Goal: Information Seeking & Learning: Learn about a topic

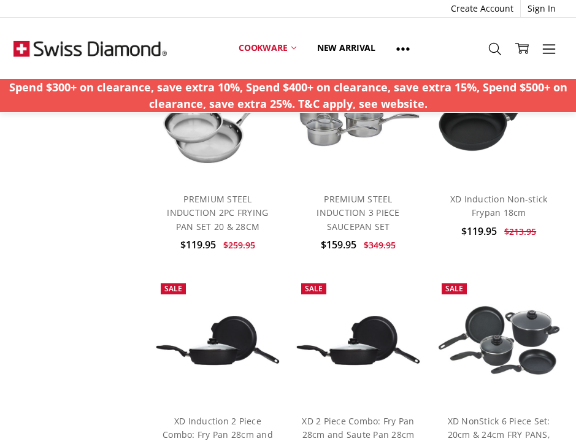
scroll to position [1567, 0]
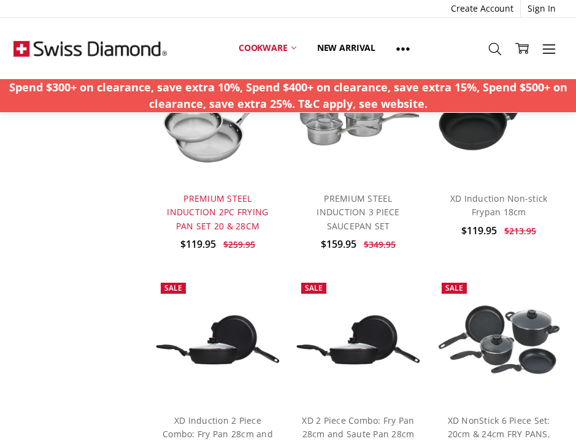
click at [246, 201] on link "PREMIUM STEEL INDUCTION 2PC FRYING PAN SET 20 & 28CM" at bounding box center [217, 211] width 101 height 39
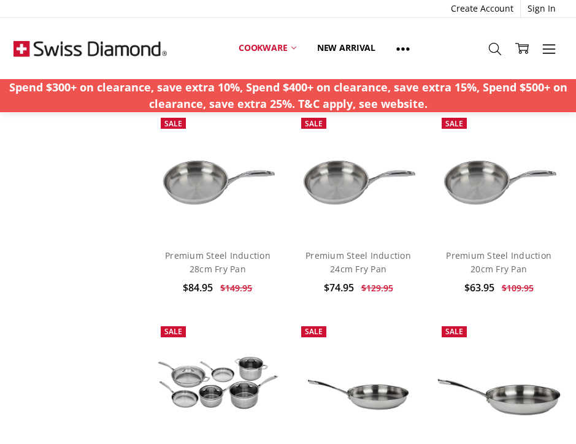
scroll to position [2830, 0]
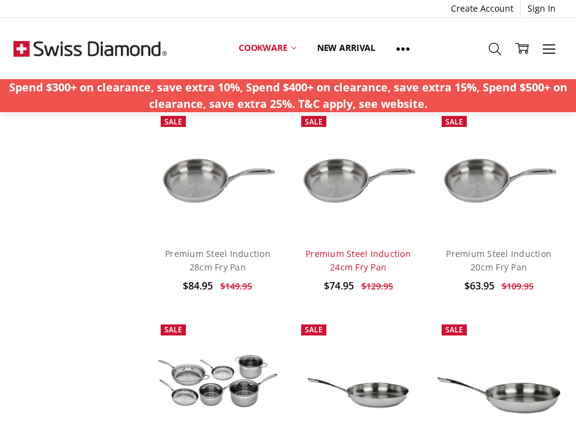
click at [346, 247] on h4 "Premium Steel Induction 24cm Fry Pan" at bounding box center [358, 261] width 113 height 28
click at [357, 248] on link "Premium Steel Induction 24cm Fry Pan" at bounding box center [357, 260] width 105 height 25
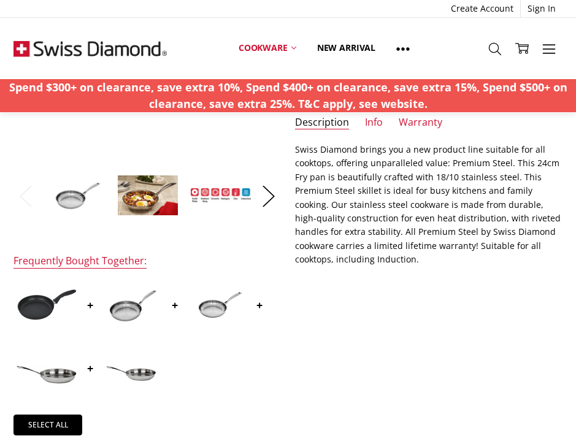
scroll to position [267, 0]
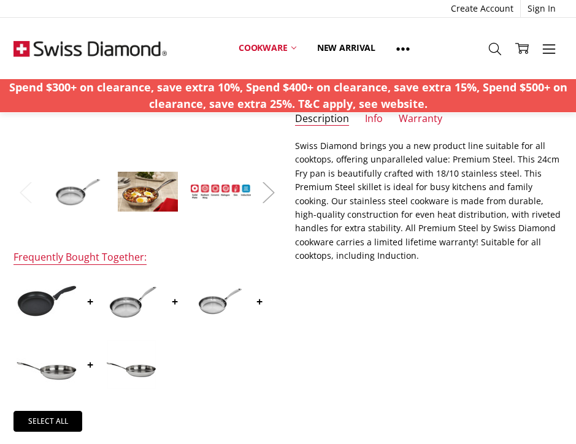
click at [268, 192] on button "Next" at bounding box center [268, 191] width 25 height 37
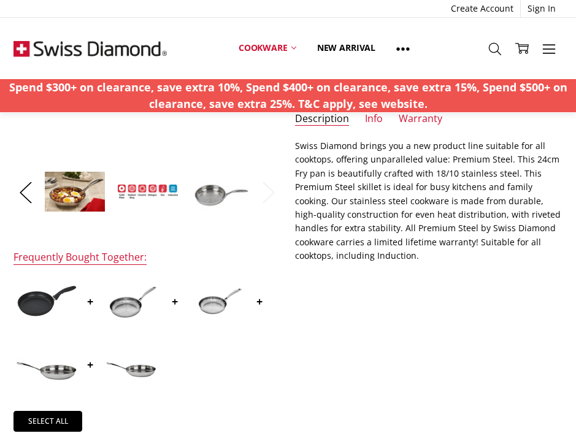
click at [147, 188] on img at bounding box center [147, 192] width 61 height 16
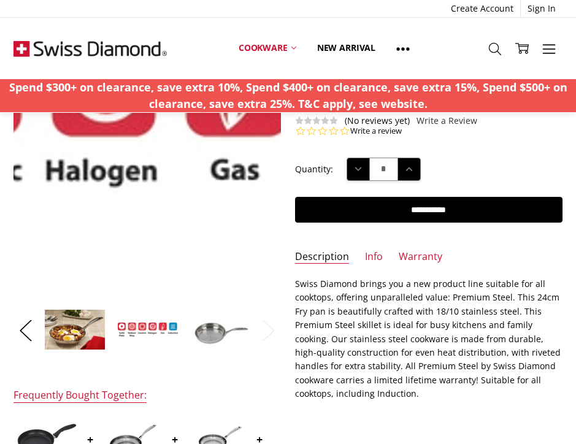
scroll to position [130, 0]
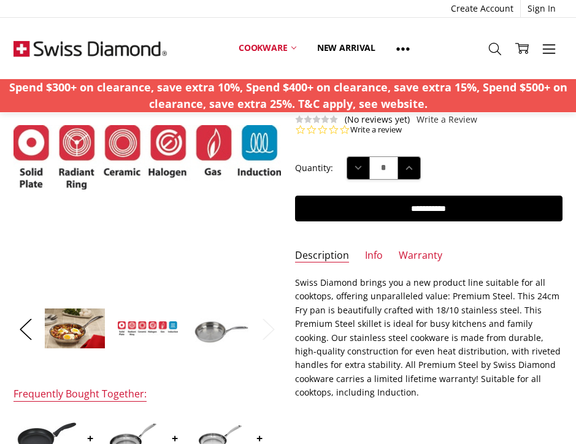
click at [219, 331] on img at bounding box center [220, 329] width 61 height 42
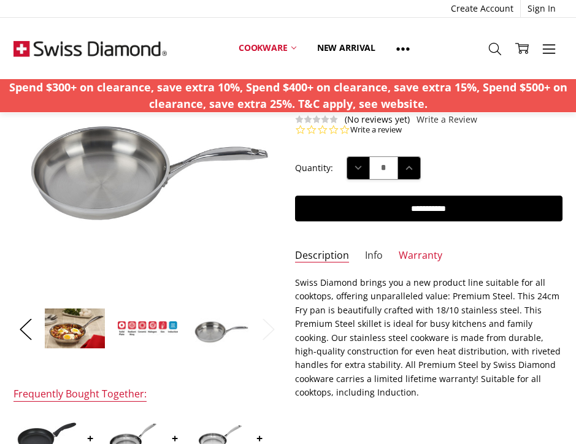
click at [377, 253] on link "Info" at bounding box center [374, 256] width 18 height 14
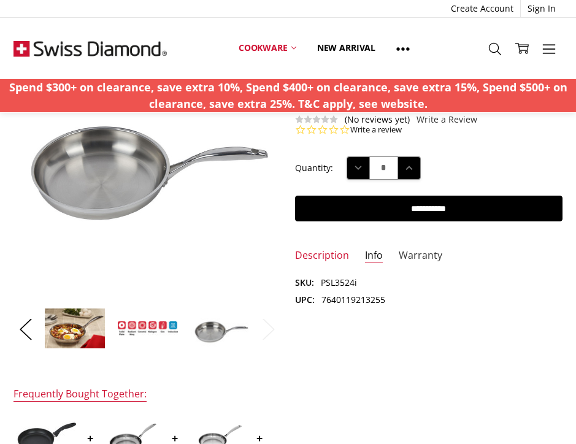
click at [419, 256] on link "Warranty" at bounding box center [420, 256] width 44 height 14
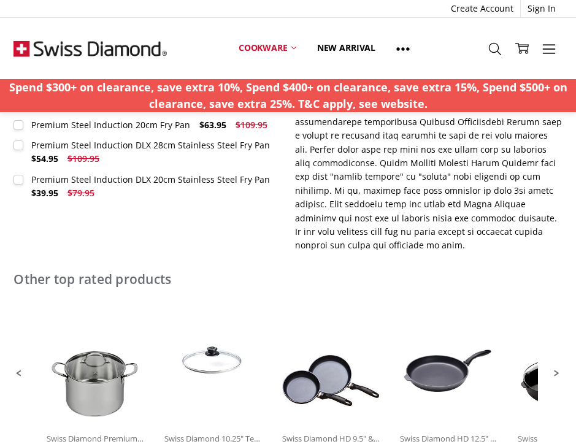
scroll to position [637, 0]
